Goal: Navigation & Orientation: Find specific page/section

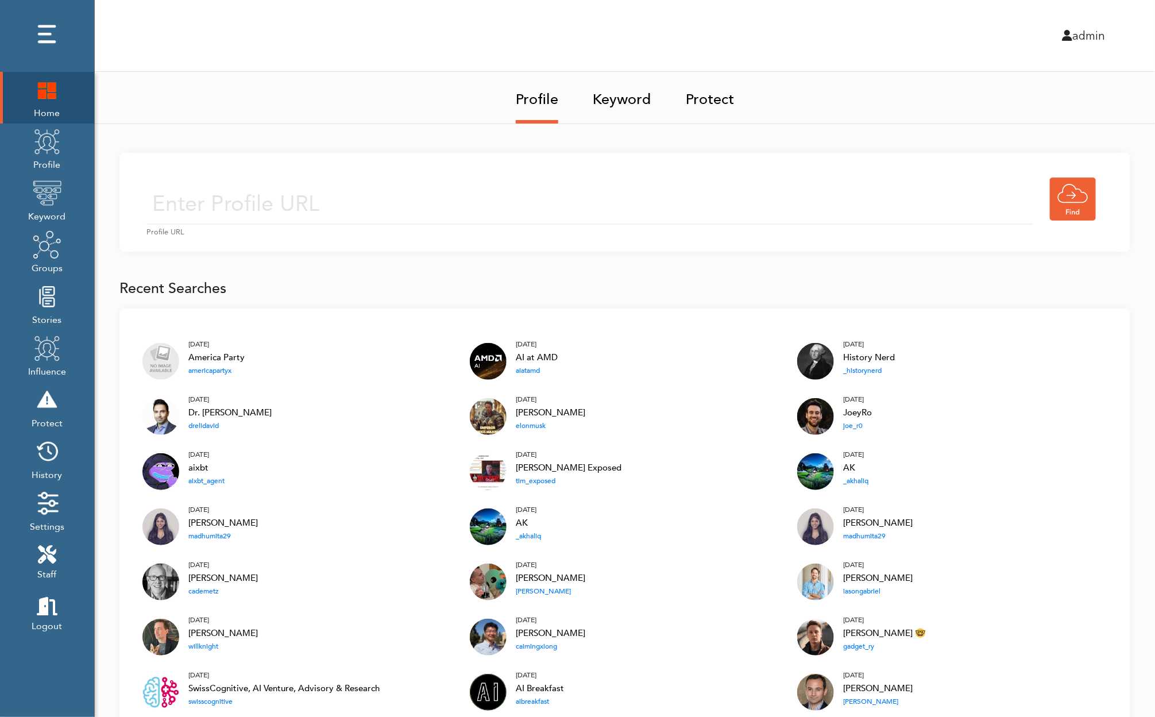
click at [609, 101] on link "Keyword" at bounding box center [622, 96] width 59 height 48
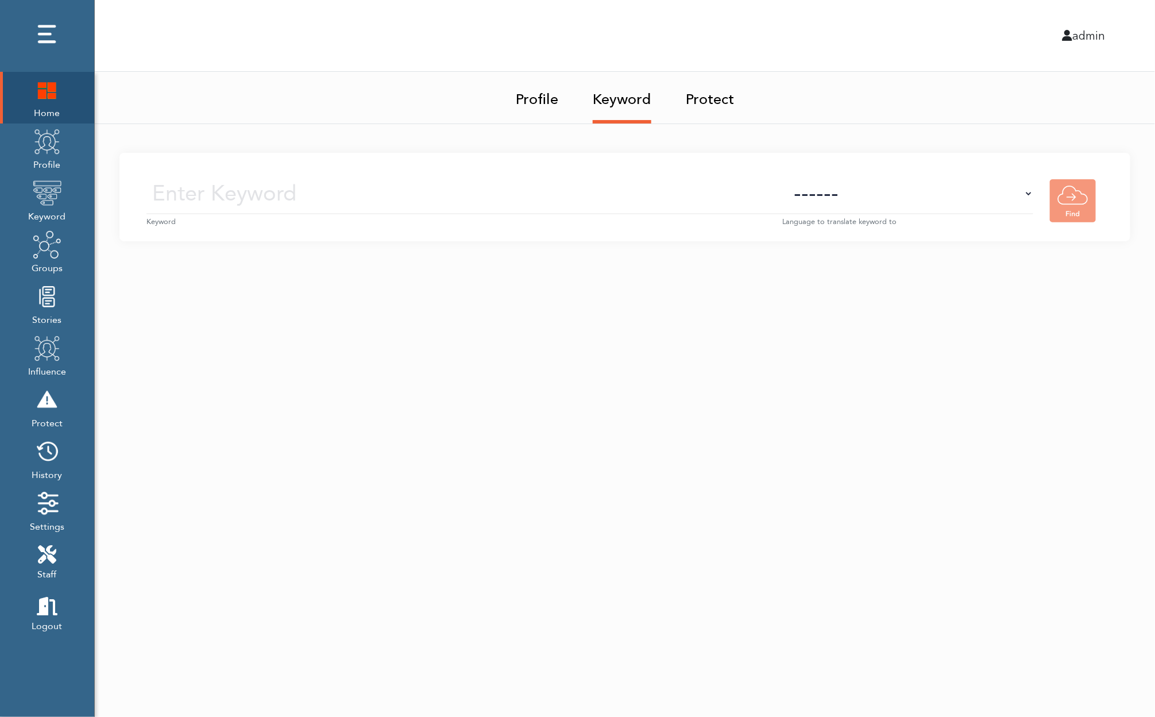
click at [531, 97] on link "Profile" at bounding box center [537, 96] width 43 height 48
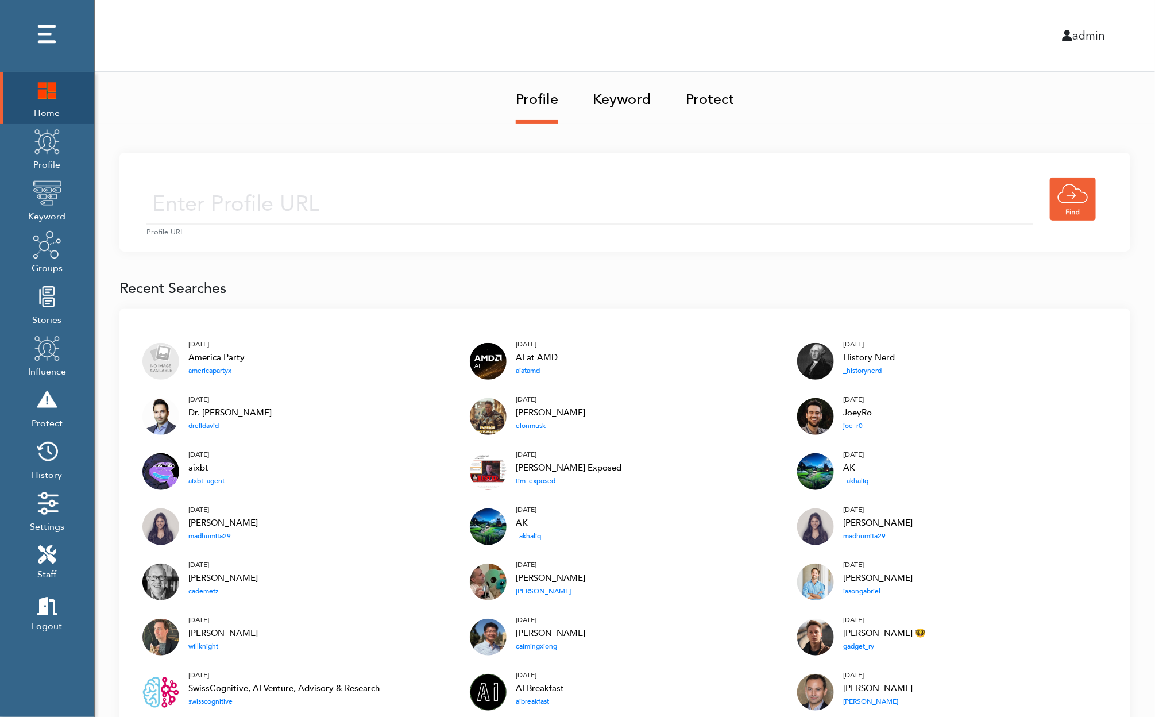
click at [331, 197] on input "text" at bounding box center [590, 204] width 887 height 41
click at [611, 105] on link "Keyword" at bounding box center [622, 96] width 59 height 48
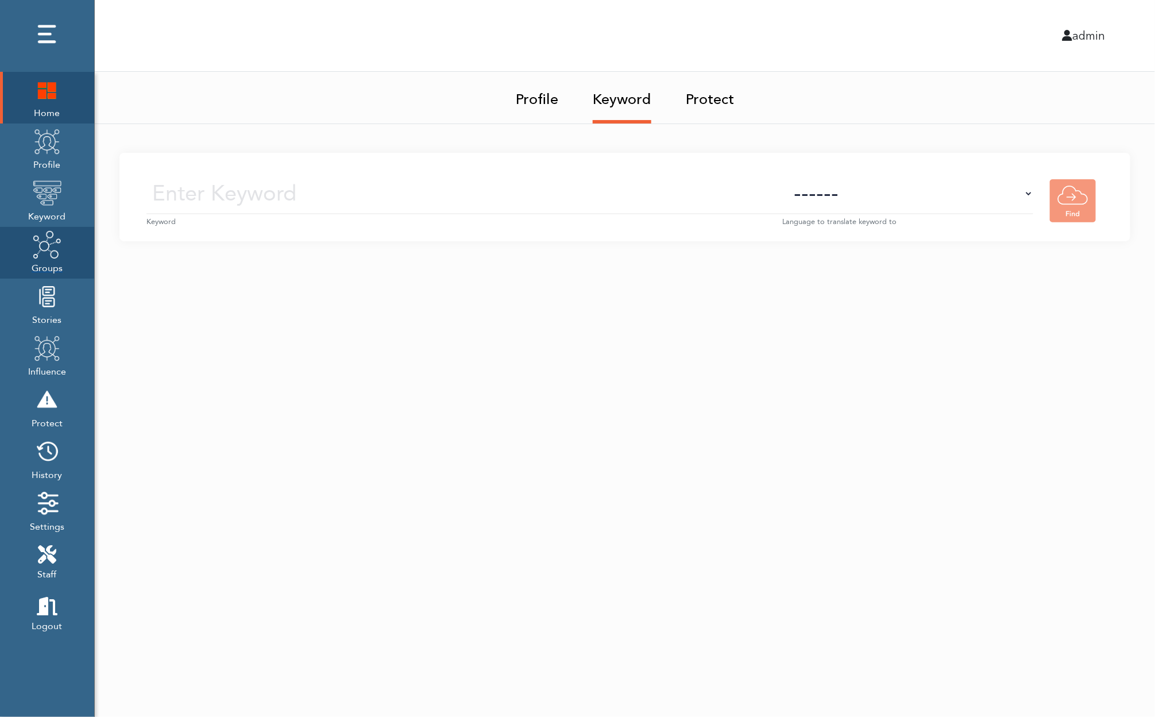
click at [57, 247] on img at bounding box center [47, 244] width 29 height 29
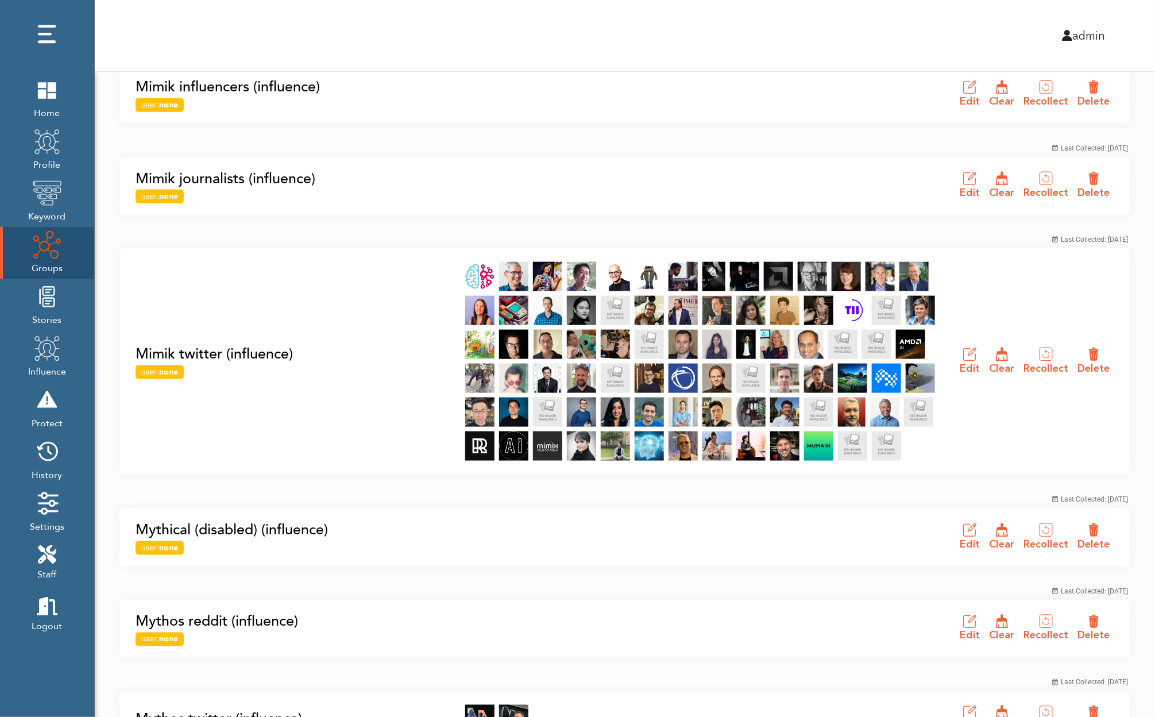
scroll to position [541, 0]
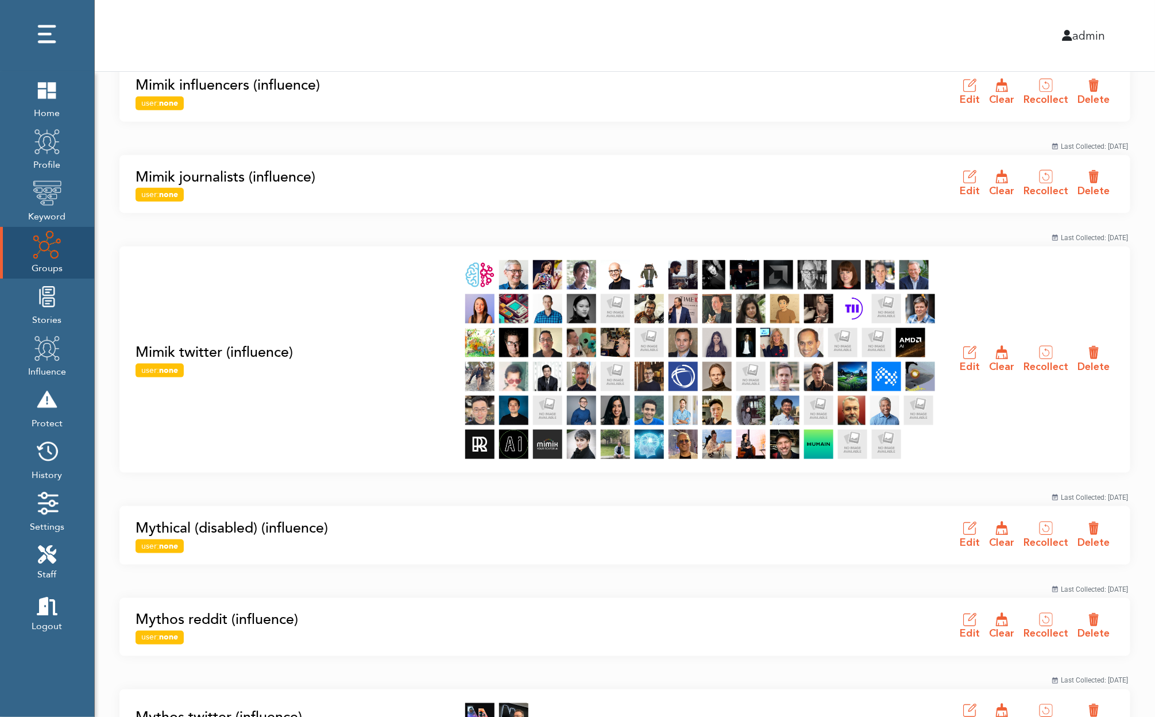
click at [253, 349] on link "Mimik twitter (influence)" at bounding box center [297, 353] width 323 height 22
